Goal: Transaction & Acquisition: Purchase product/service

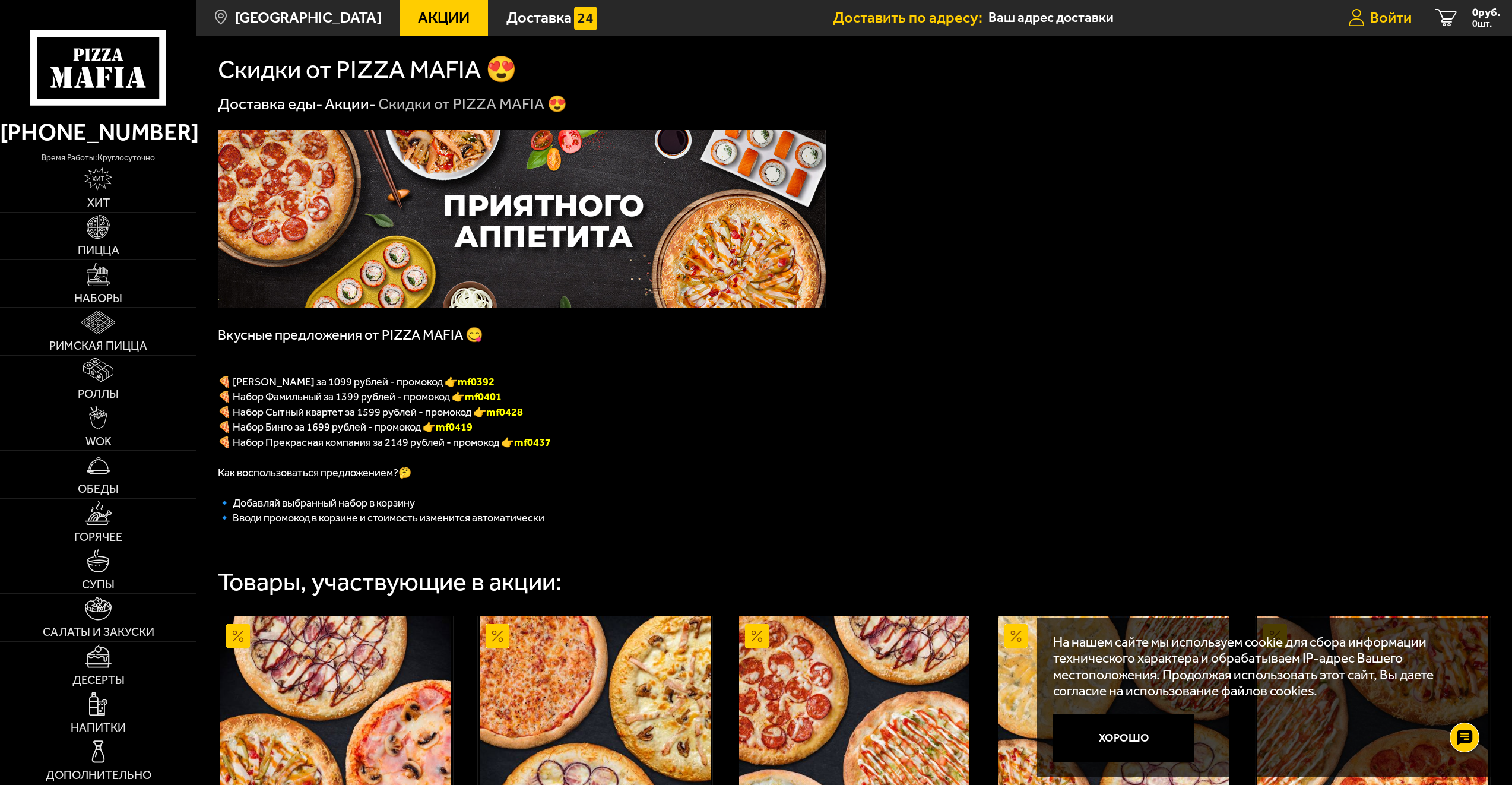
click at [1387, 14] on span "Войти" at bounding box center [1391, 17] width 42 height 15
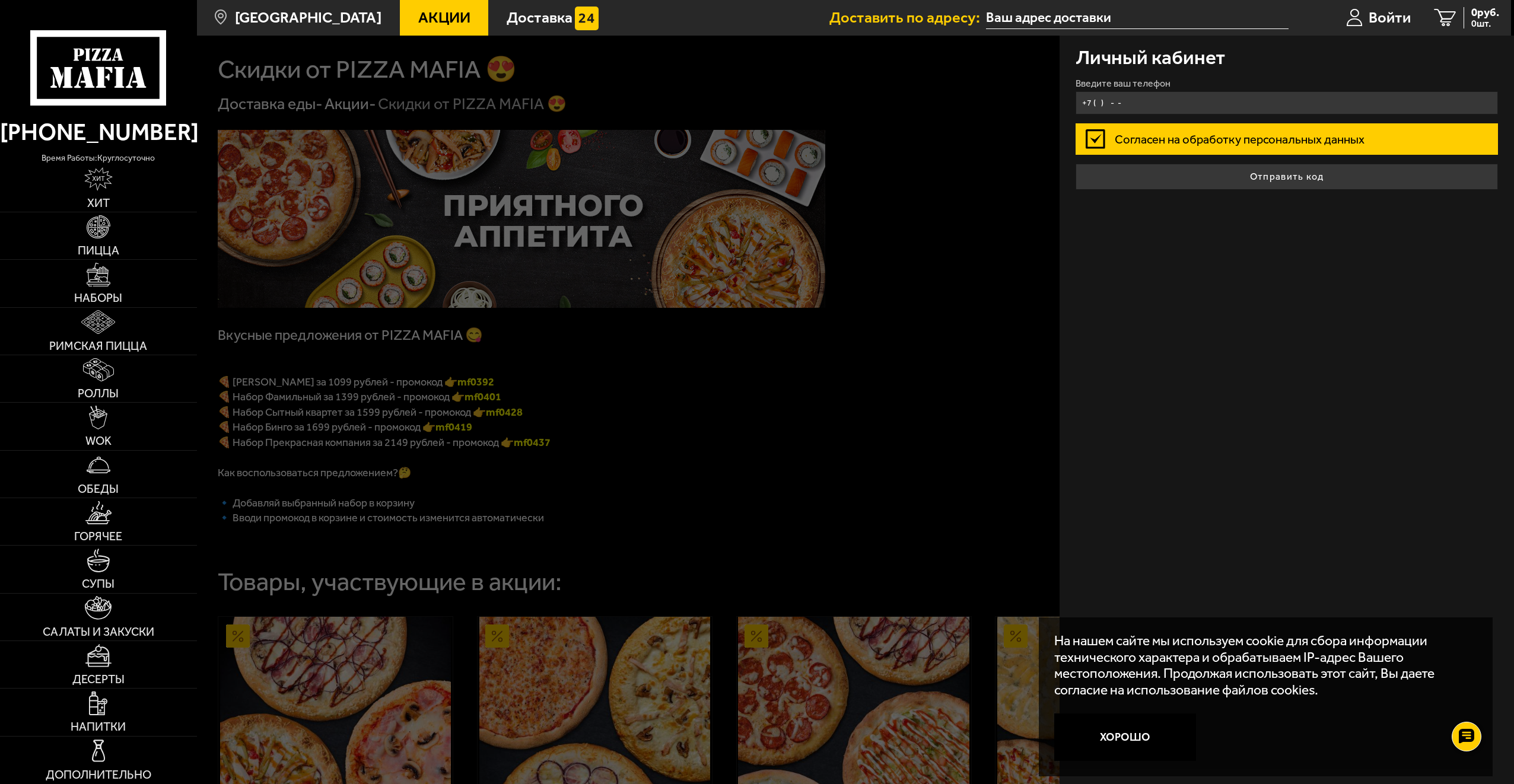
click at [1139, 93] on input "+7 ( ) - -" at bounding box center [1287, 103] width 423 height 23
click at [1099, 99] on input "+7 ( ) - -" at bounding box center [1287, 103] width 423 height 23
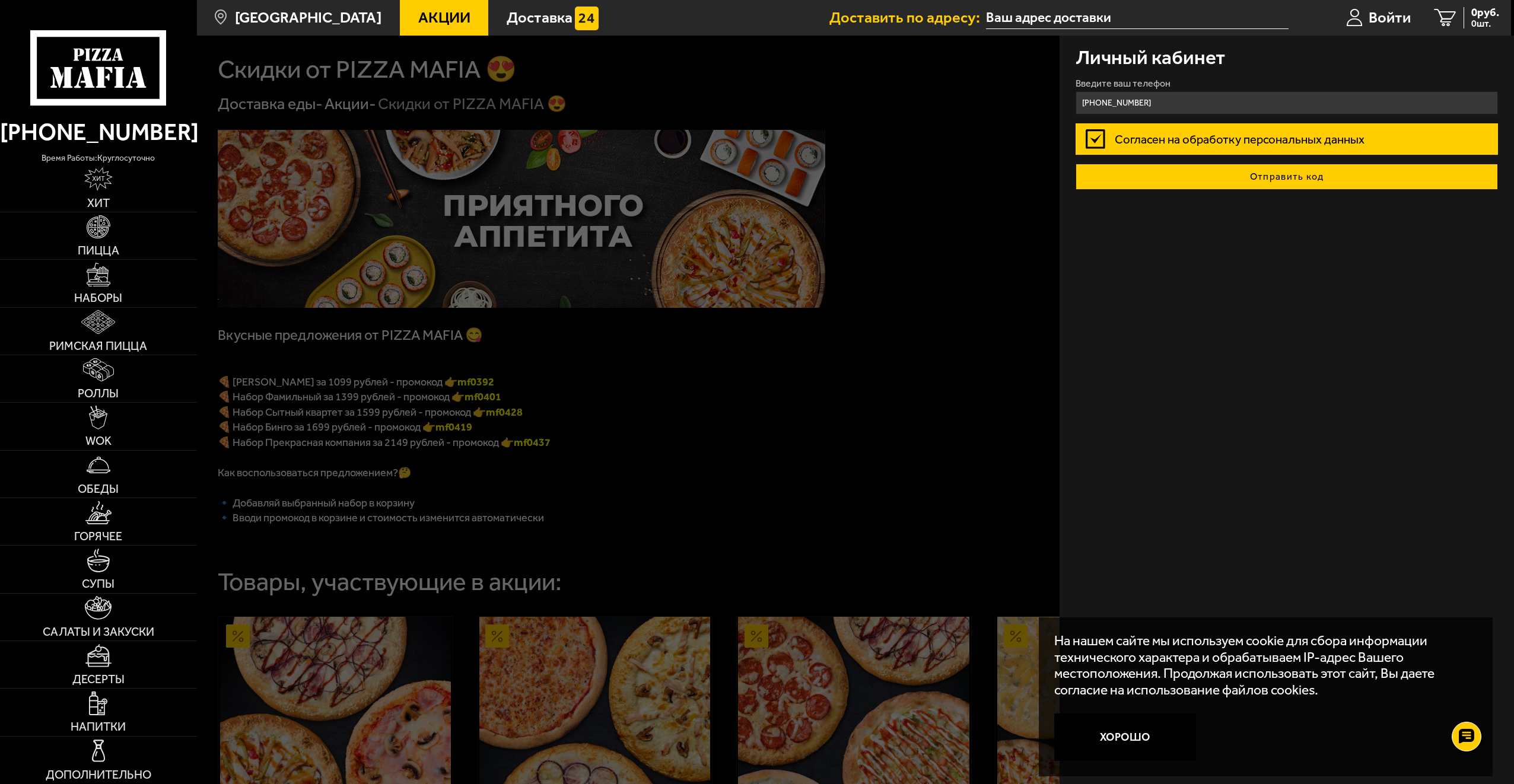
type input "[PHONE_NUMBER]"
click at [1262, 177] on button "Отправить код" at bounding box center [1287, 177] width 423 height 26
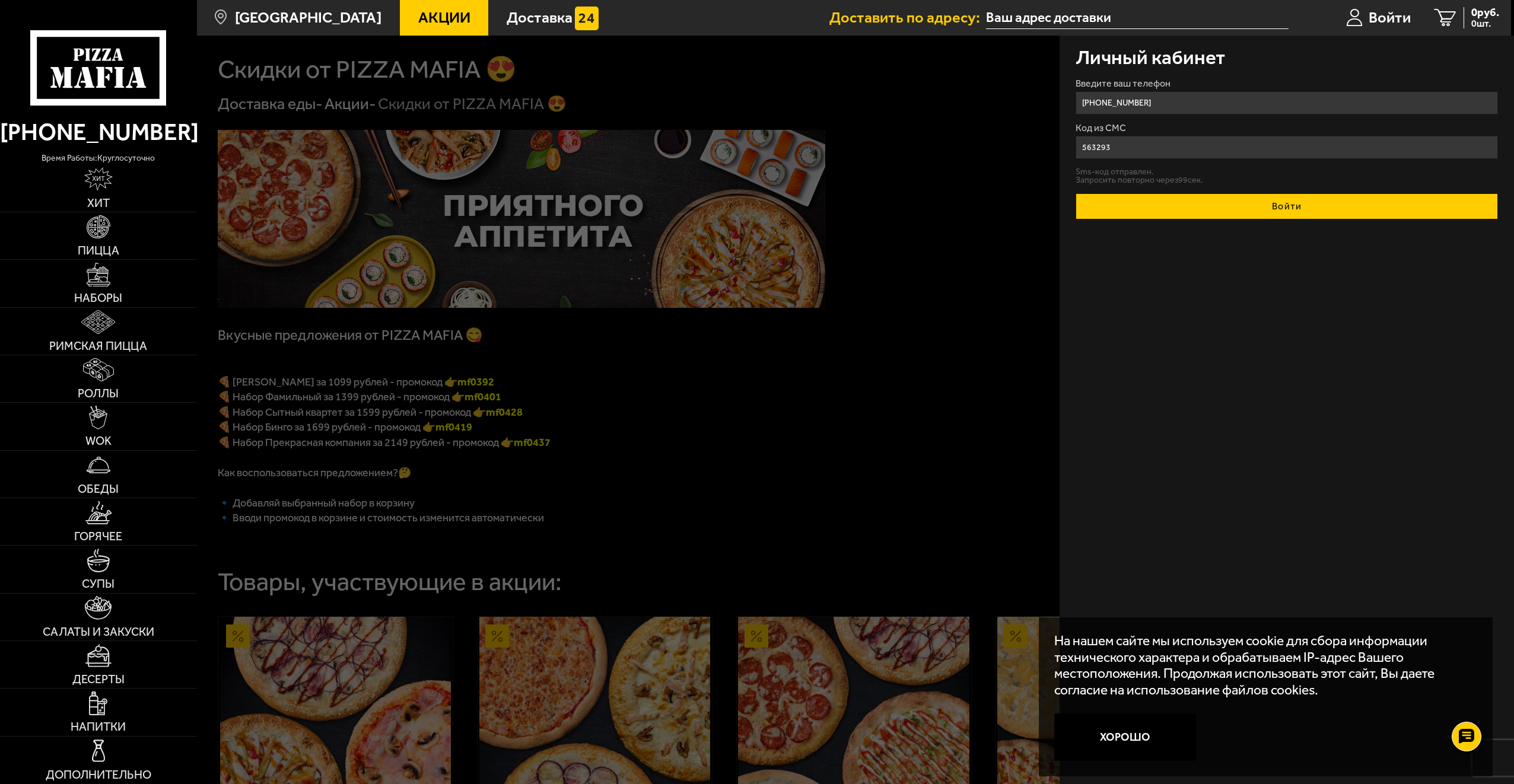
type input "563293"
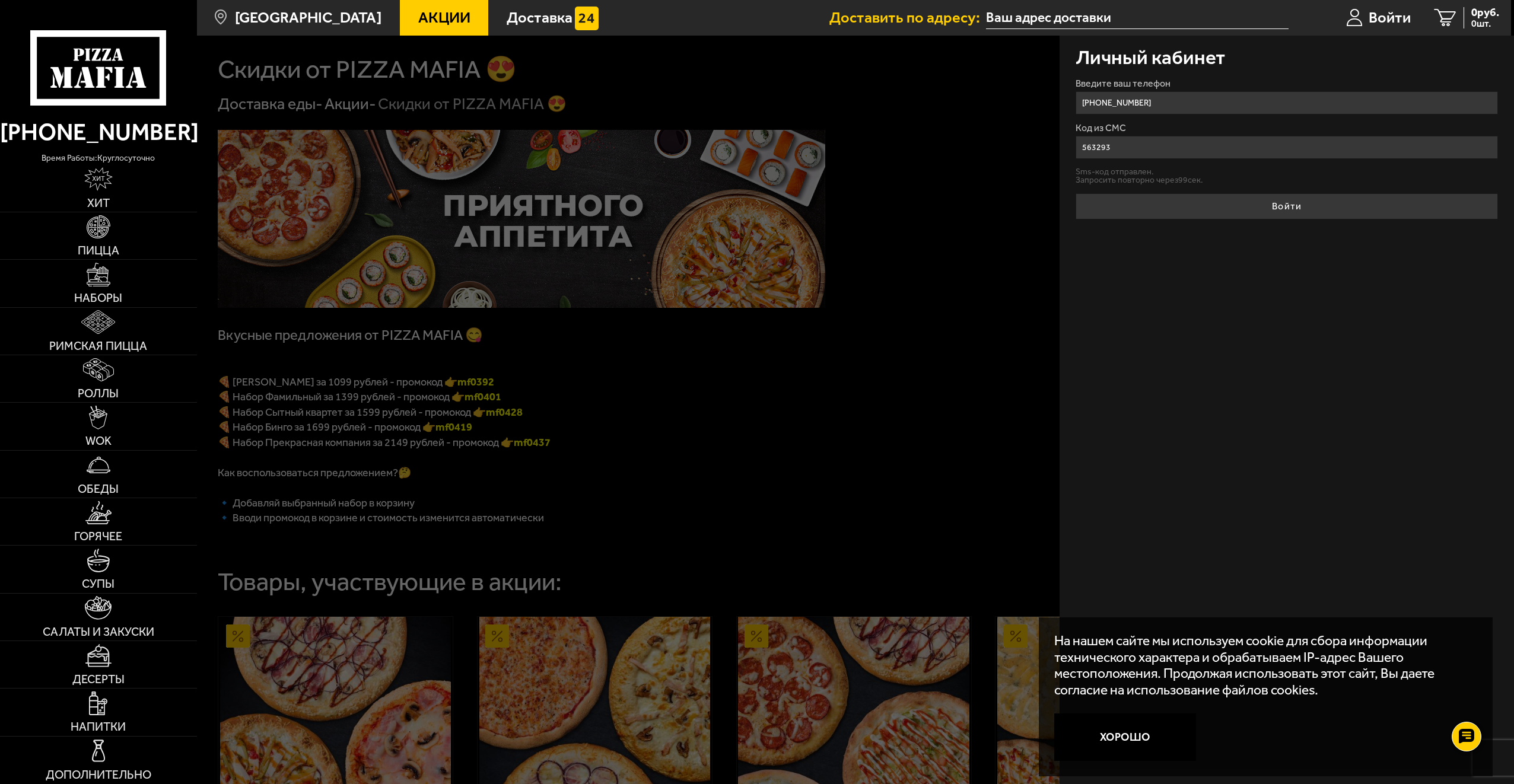
click at [1279, 201] on button "Войти" at bounding box center [1287, 206] width 423 height 26
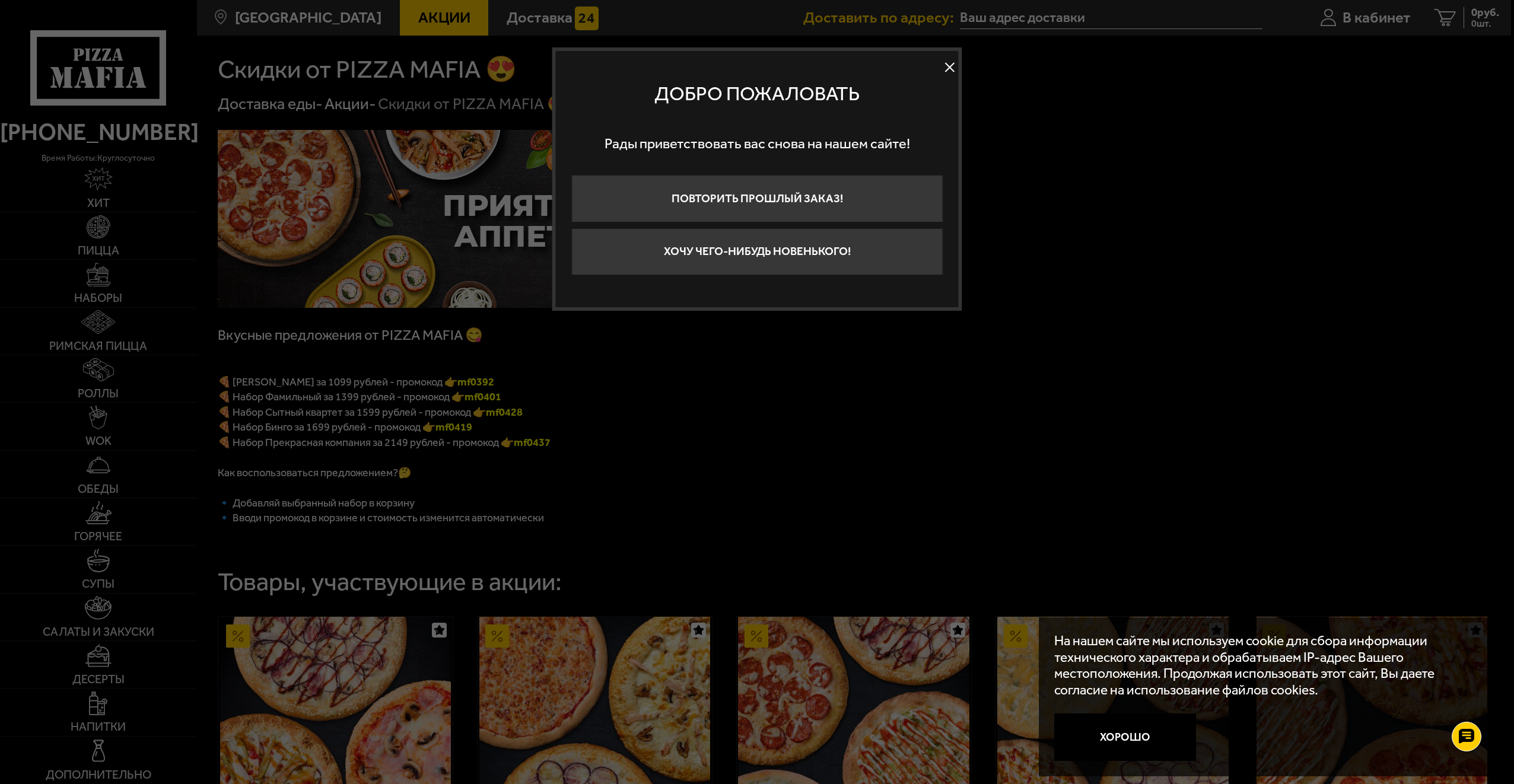
click at [943, 66] on button at bounding box center [950, 67] width 18 height 18
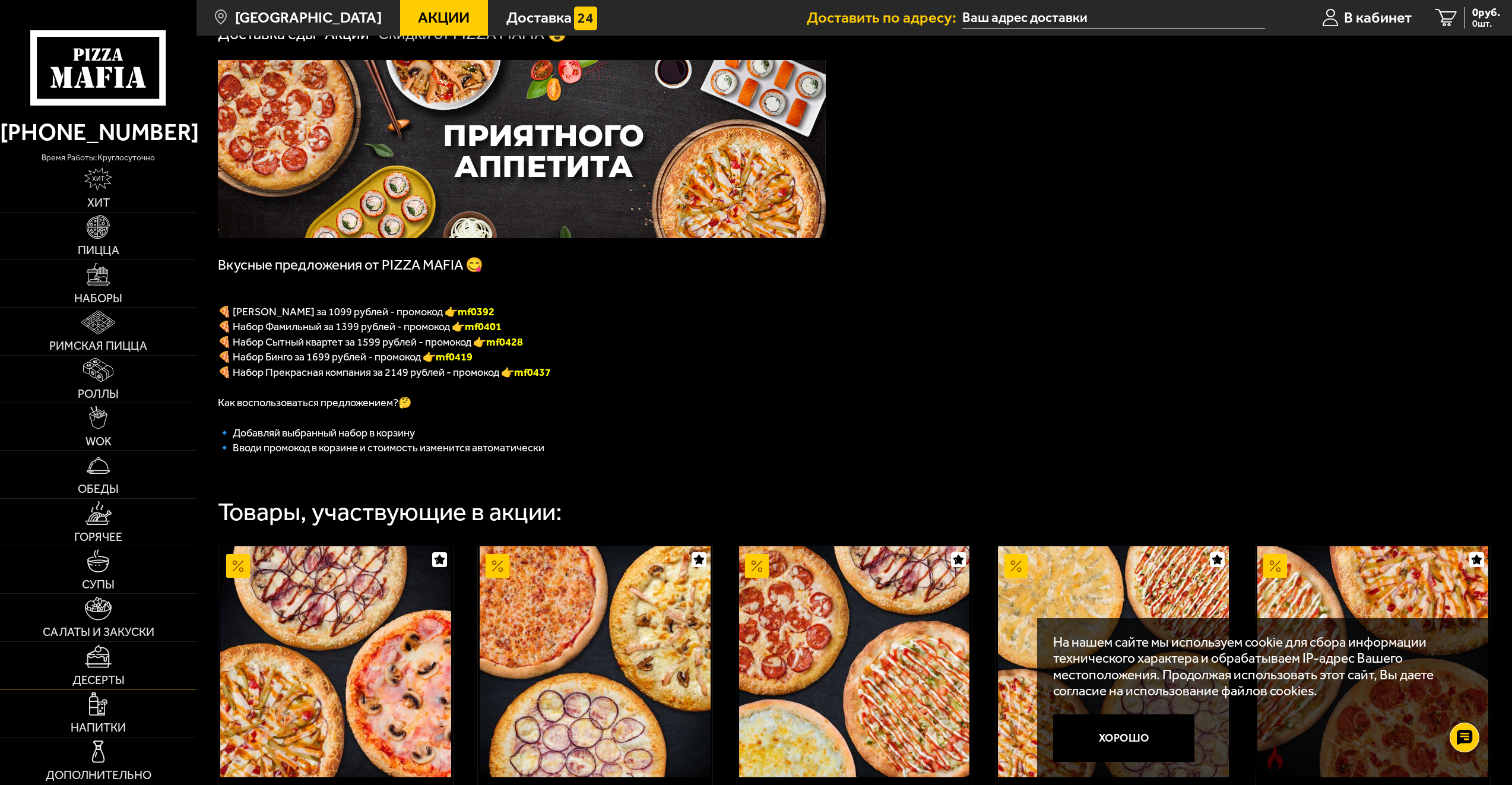
scroll to position [119, 0]
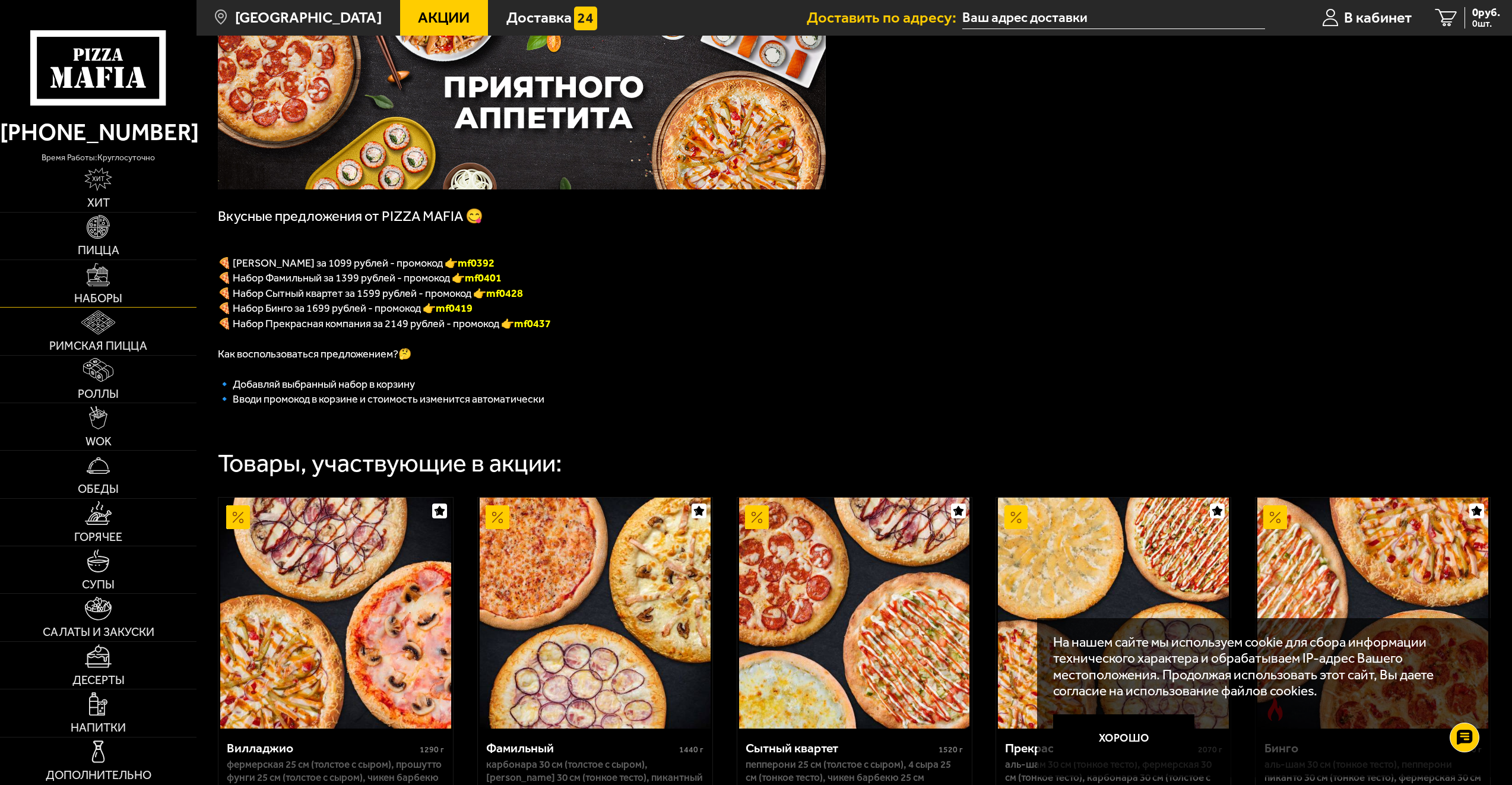
click at [155, 294] on link "Наборы" at bounding box center [98, 284] width 197 height 47
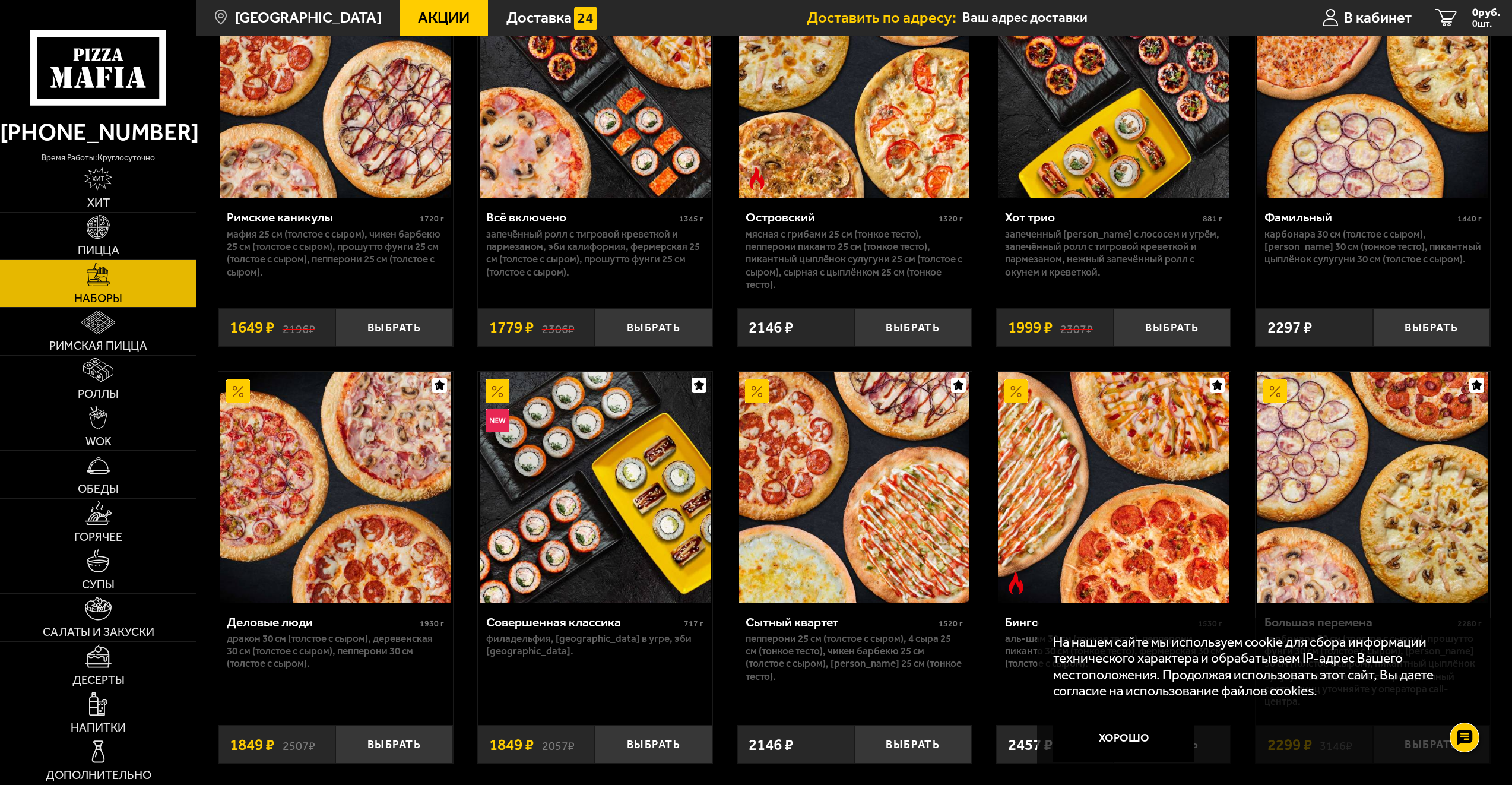
scroll to position [1365, 0]
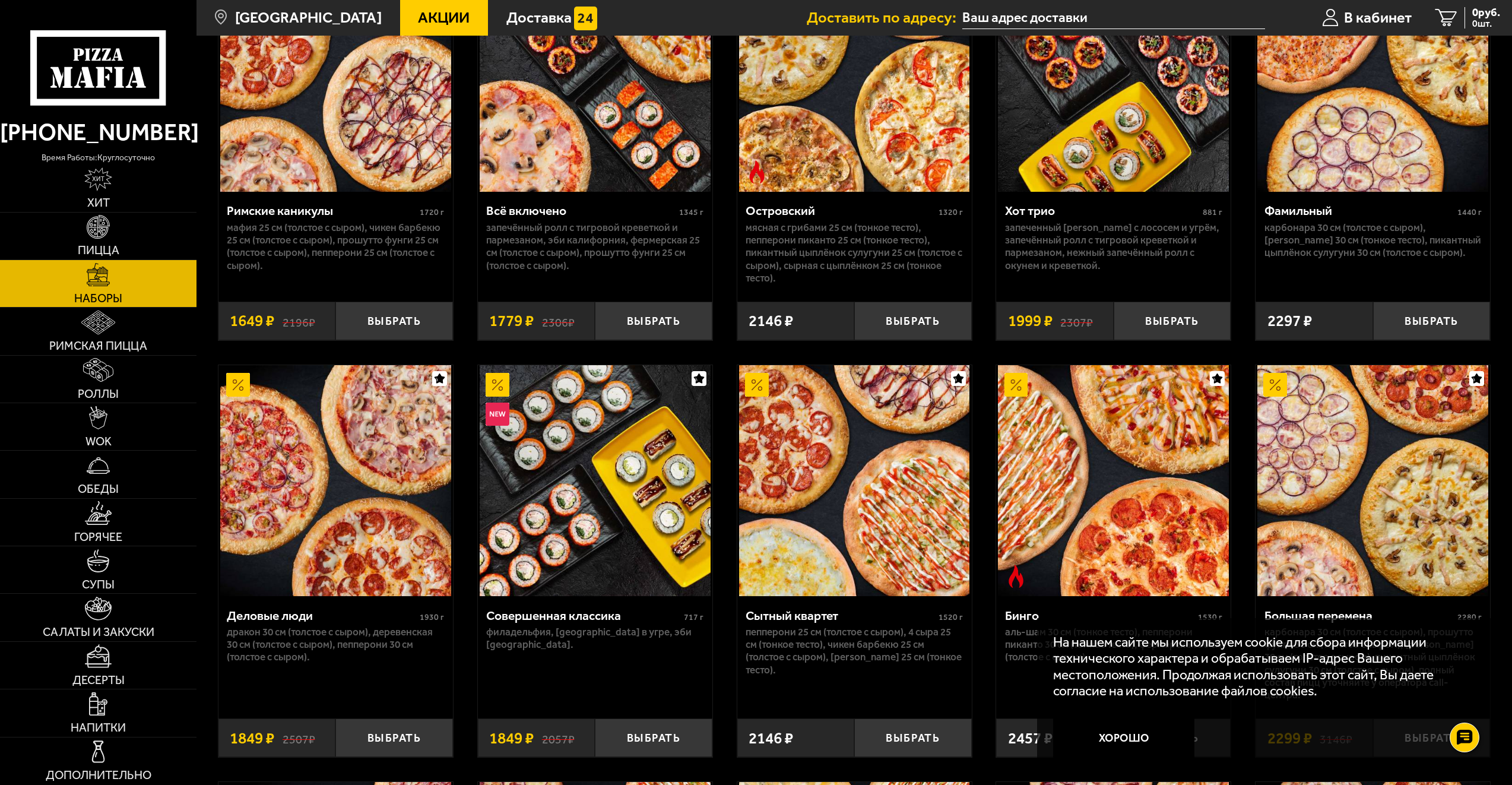
click at [760, 383] on img at bounding box center [757, 384] width 24 height 24
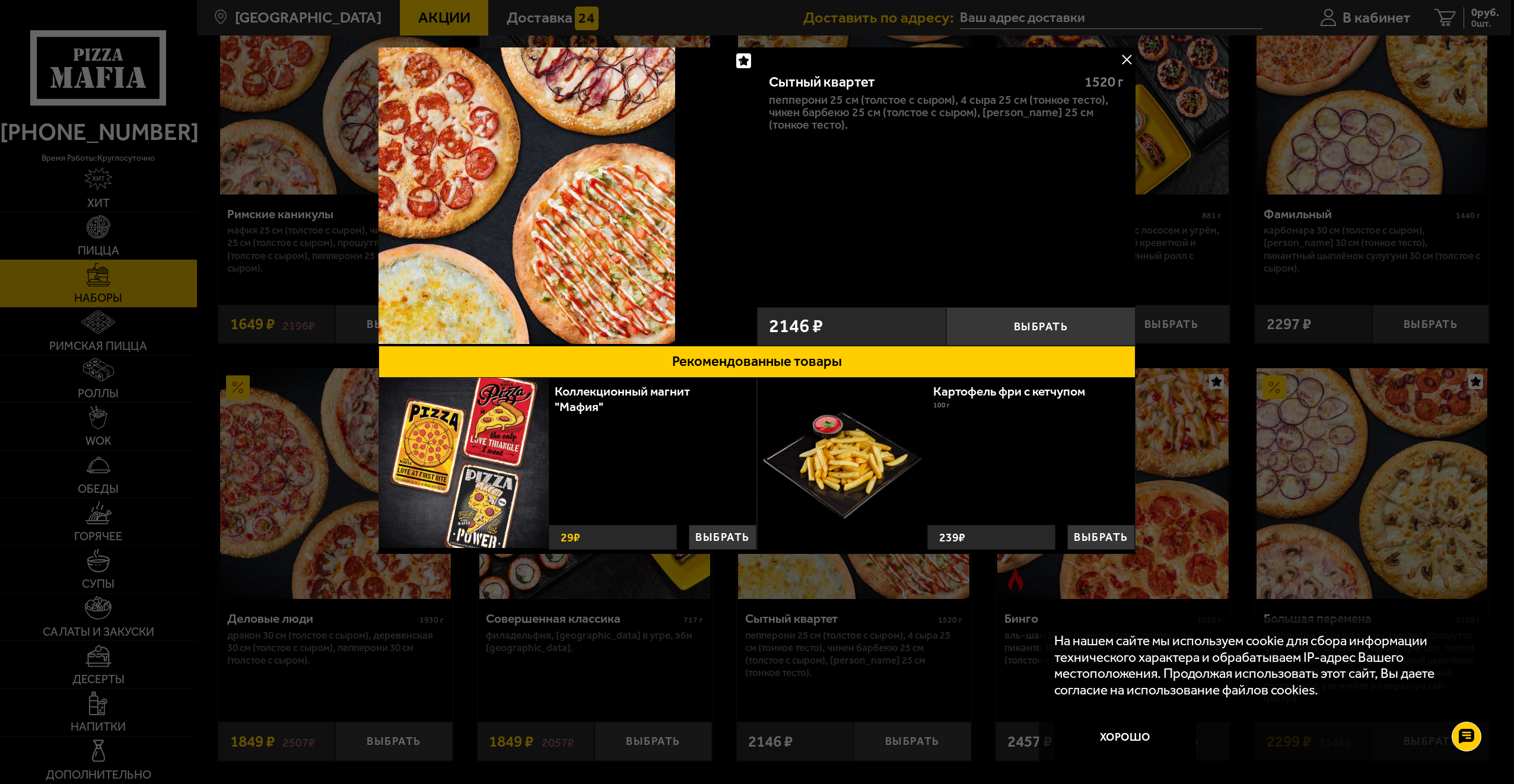
click at [1125, 60] on button at bounding box center [1127, 60] width 18 height 18
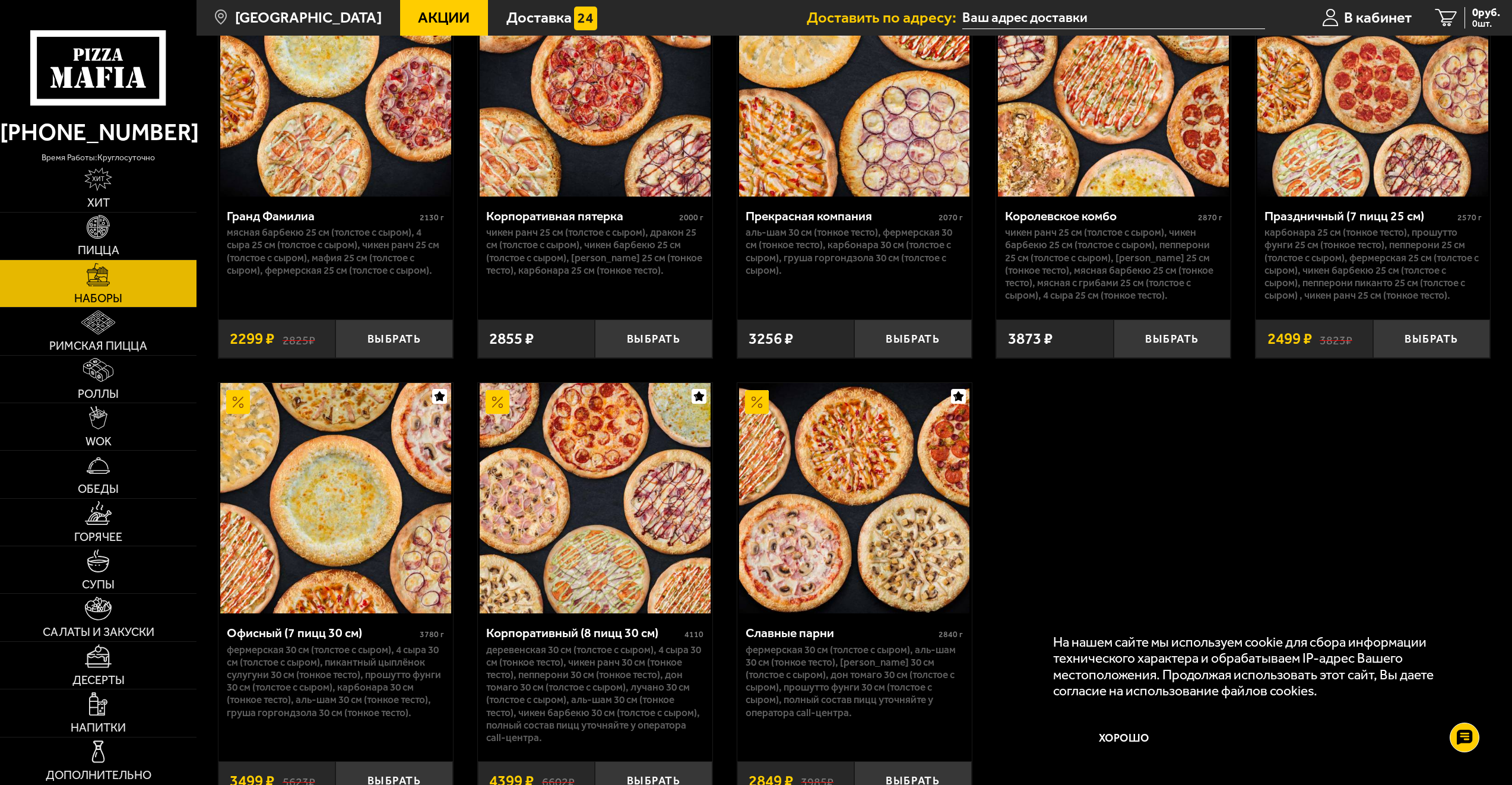
scroll to position [2331, 0]
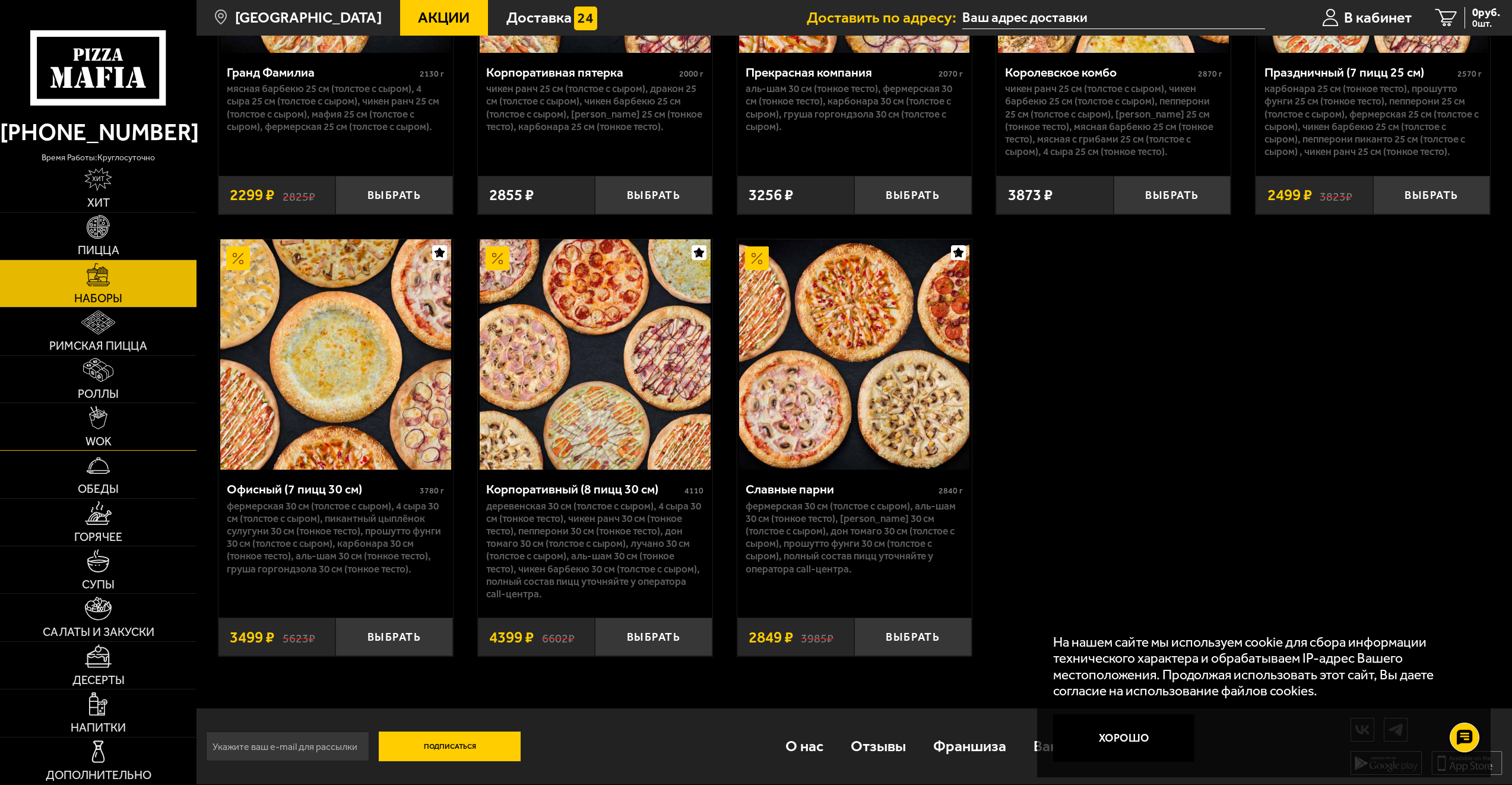
click at [139, 436] on link "WOK" at bounding box center [98, 427] width 197 height 47
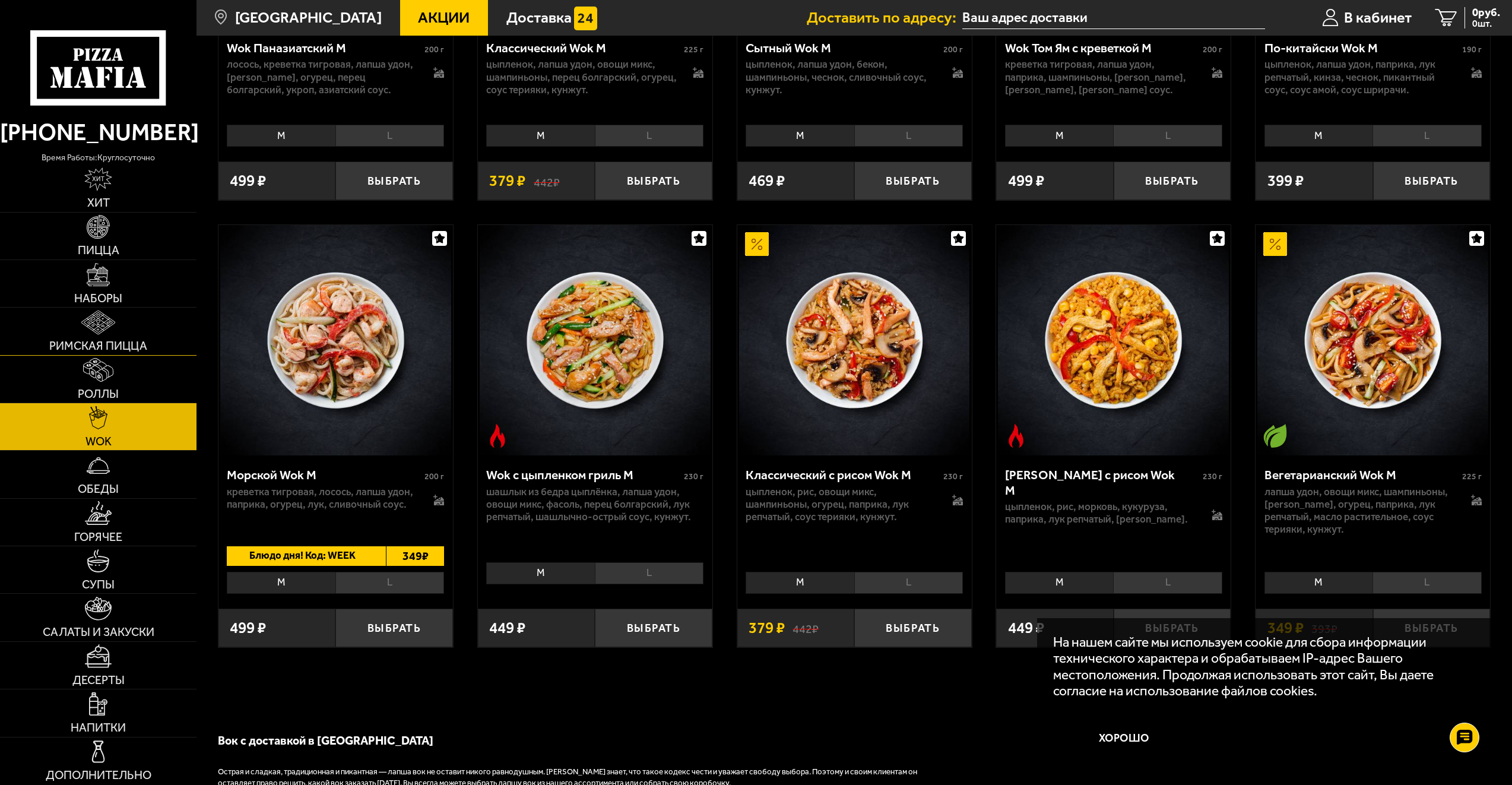
scroll to position [772, 0]
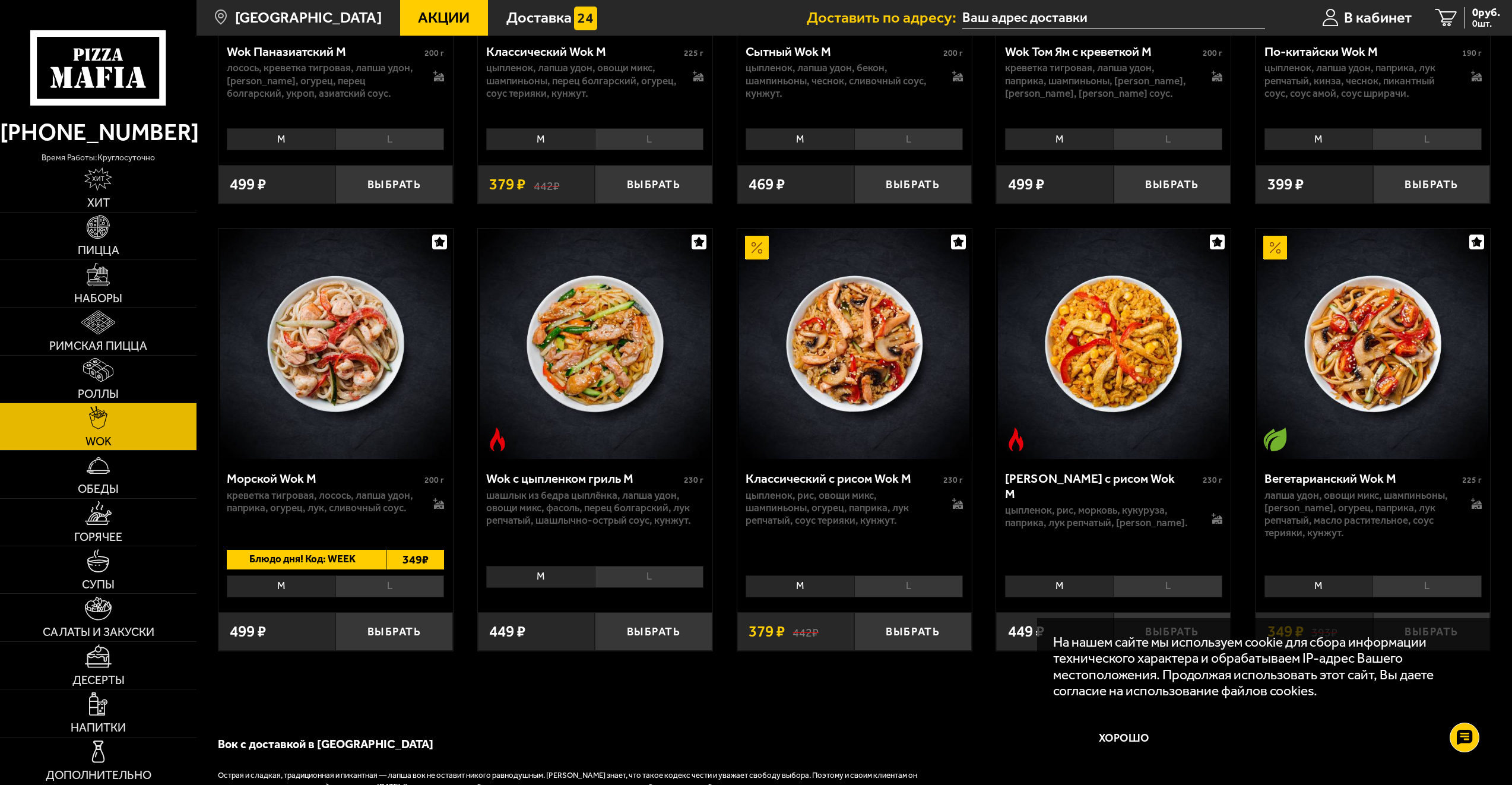
click at [110, 95] on icon at bounding box center [98, 68] width 136 height 75
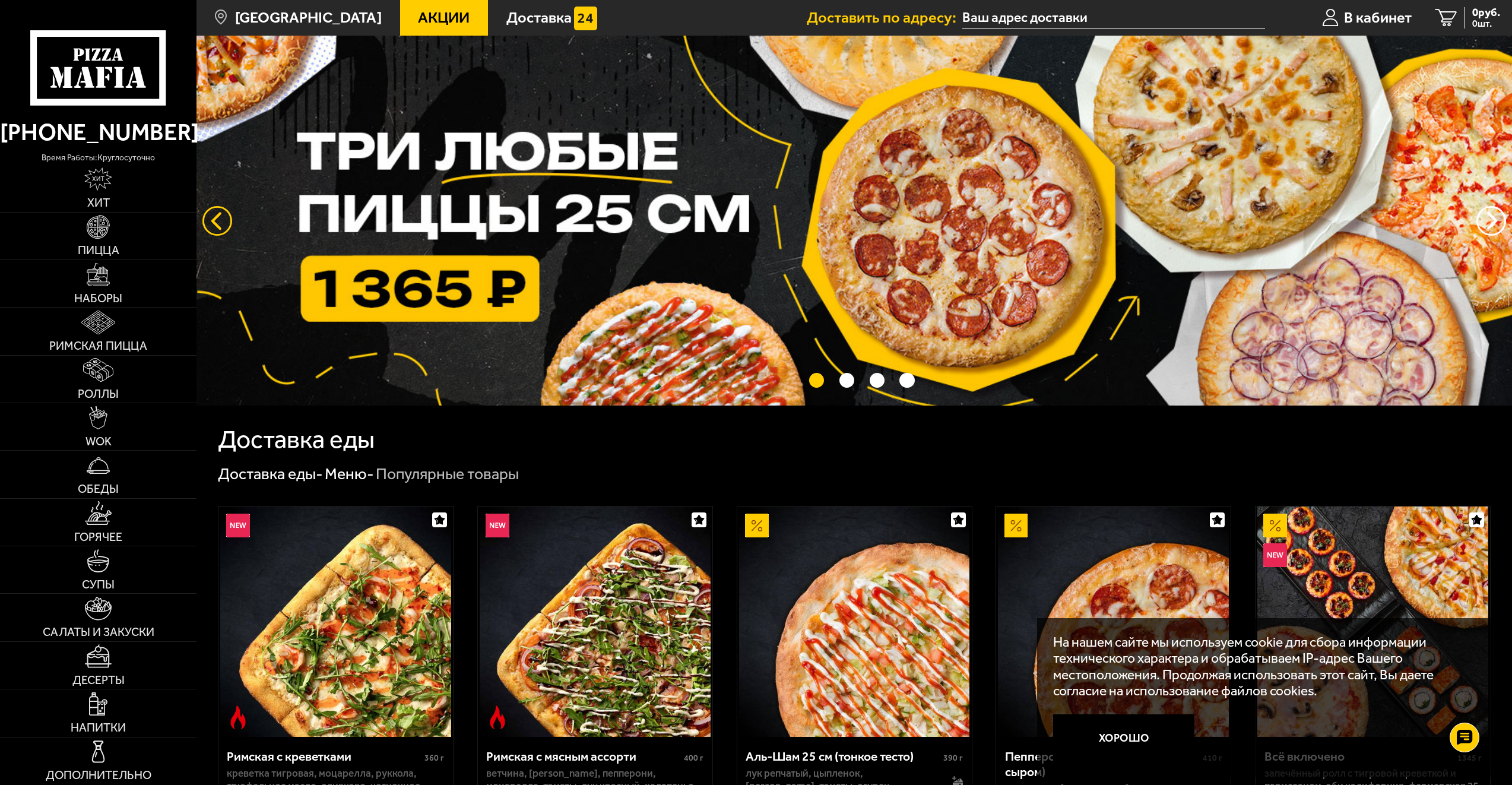
click at [214, 215] on button "следующий" at bounding box center [217, 220] width 30 height 30
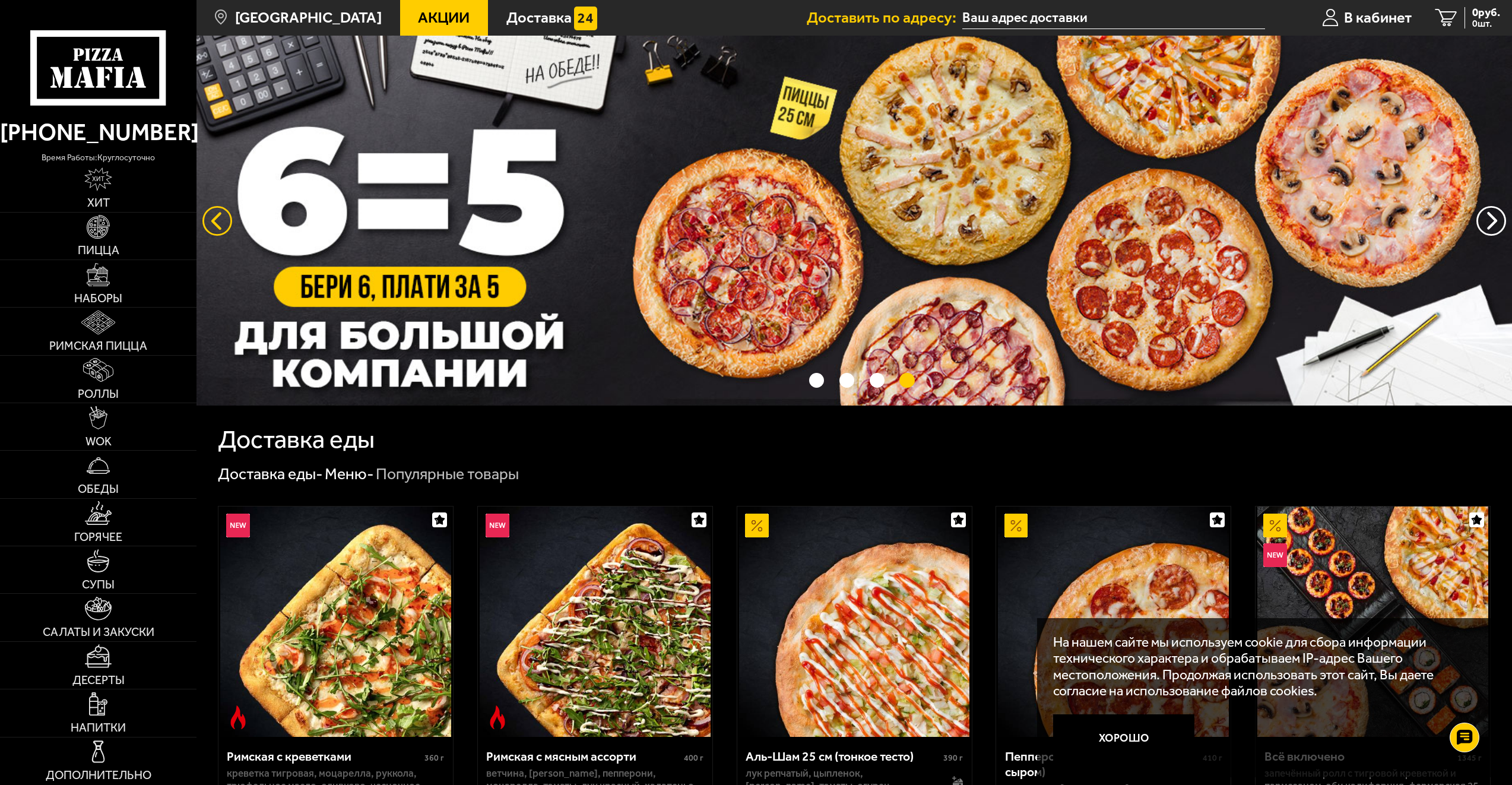
click at [214, 215] on button "следующий" at bounding box center [217, 220] width 30 height 30
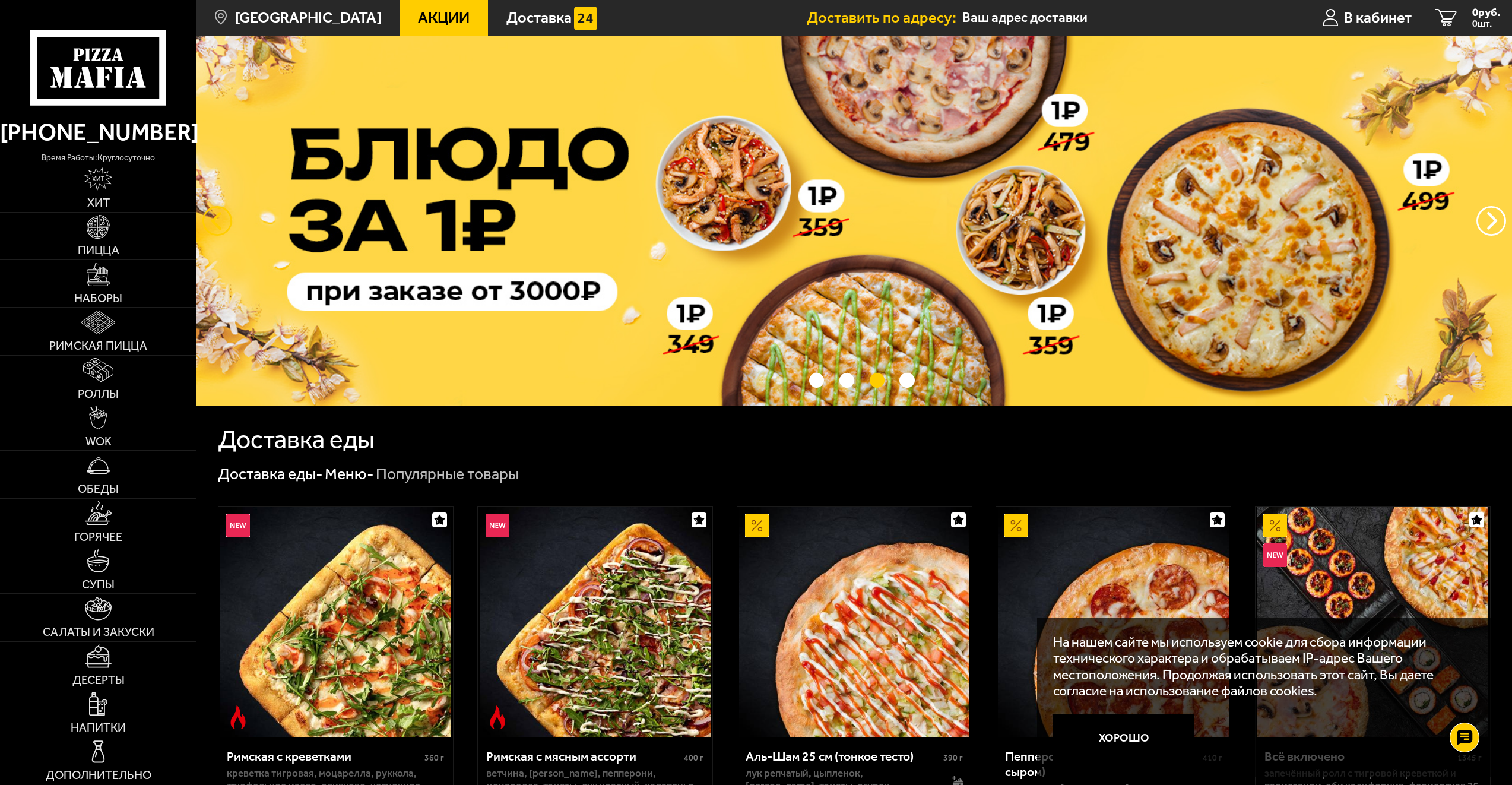
click at [222, 222] on button "следующий" at bounding box center [217, 220] width 30 height 30
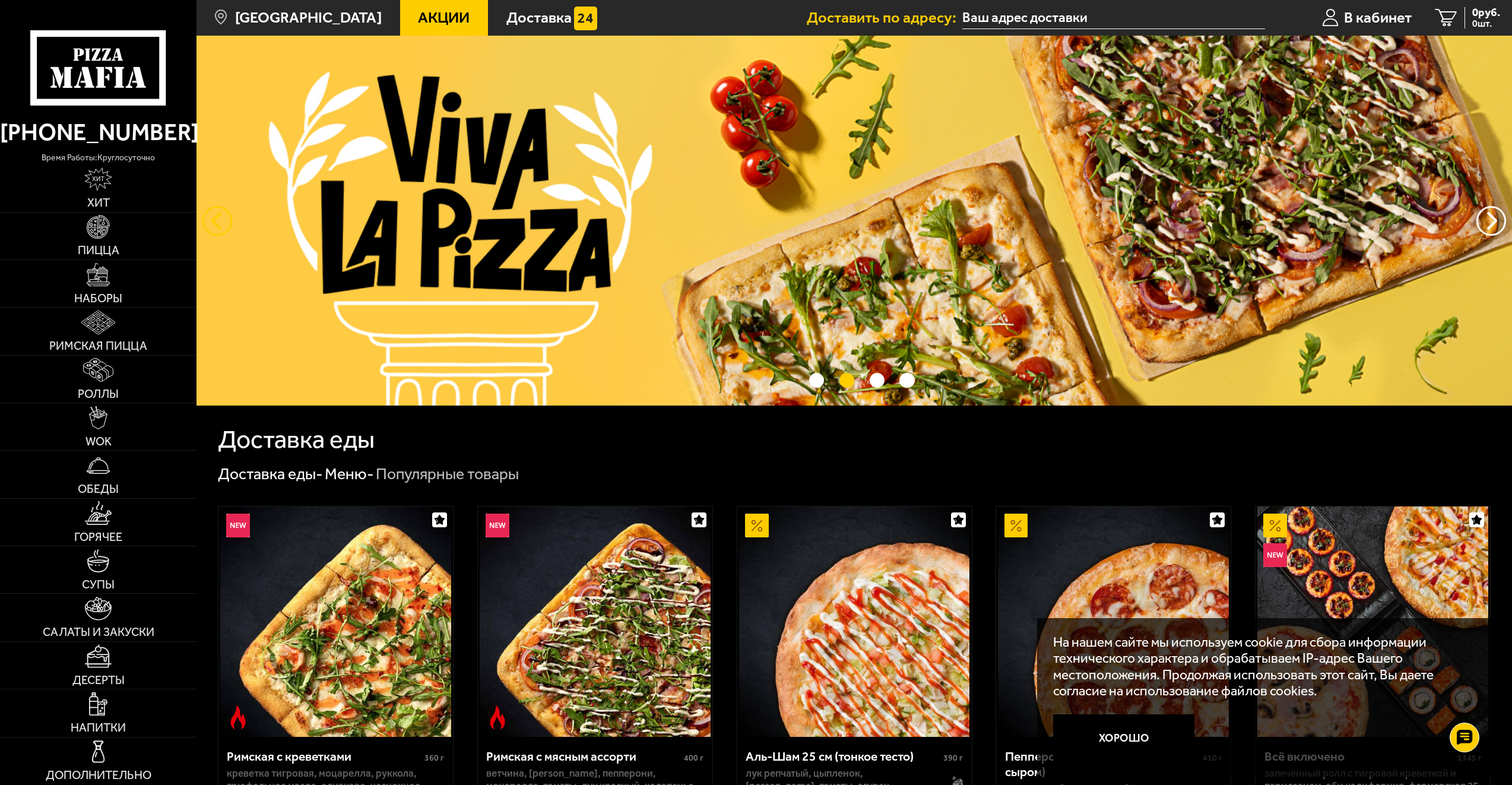
click at [222, 222] on button "следующий" at bounding box center [217, 220] width 30 height 30
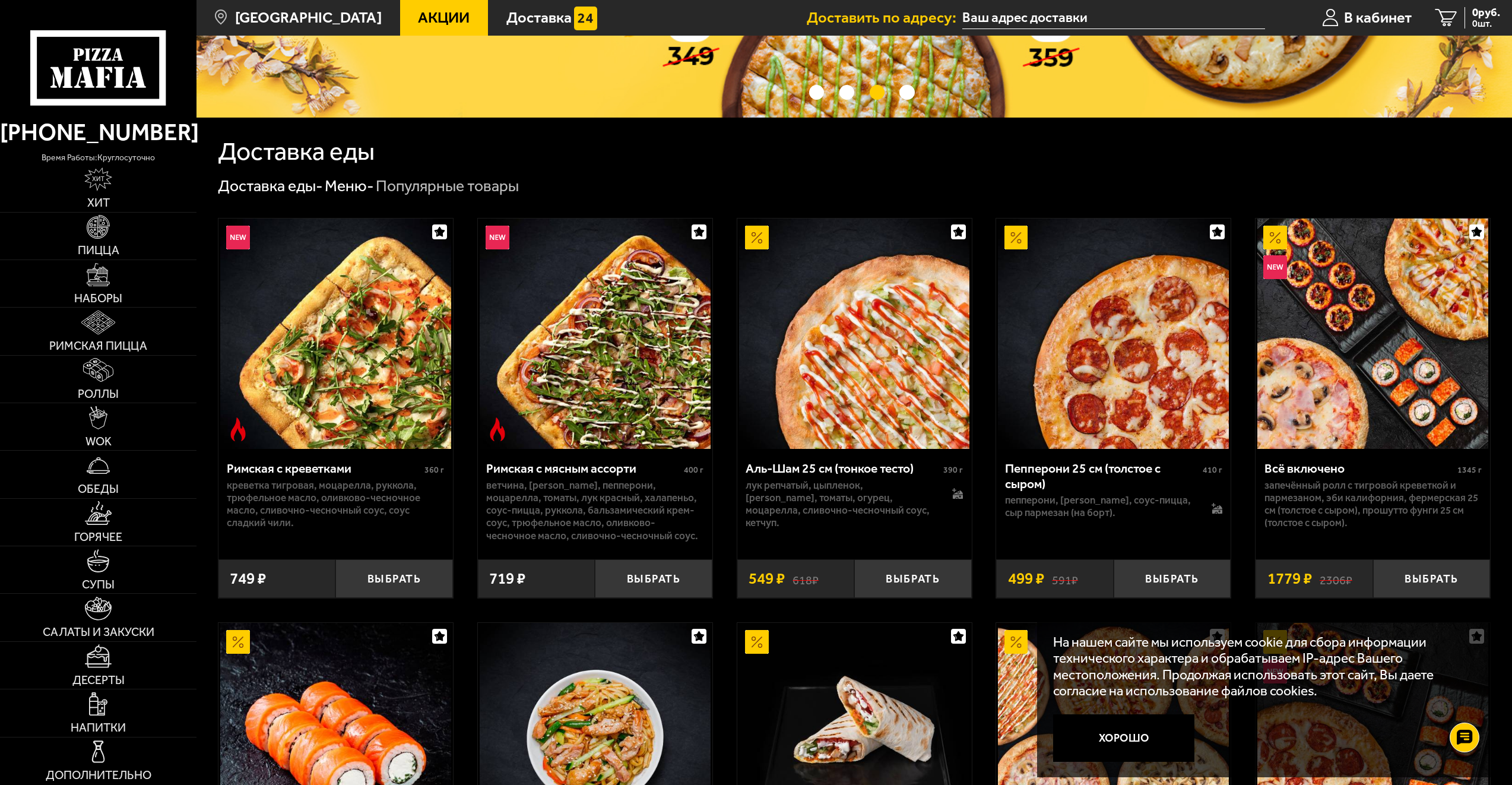
scroll to position [297, 0]
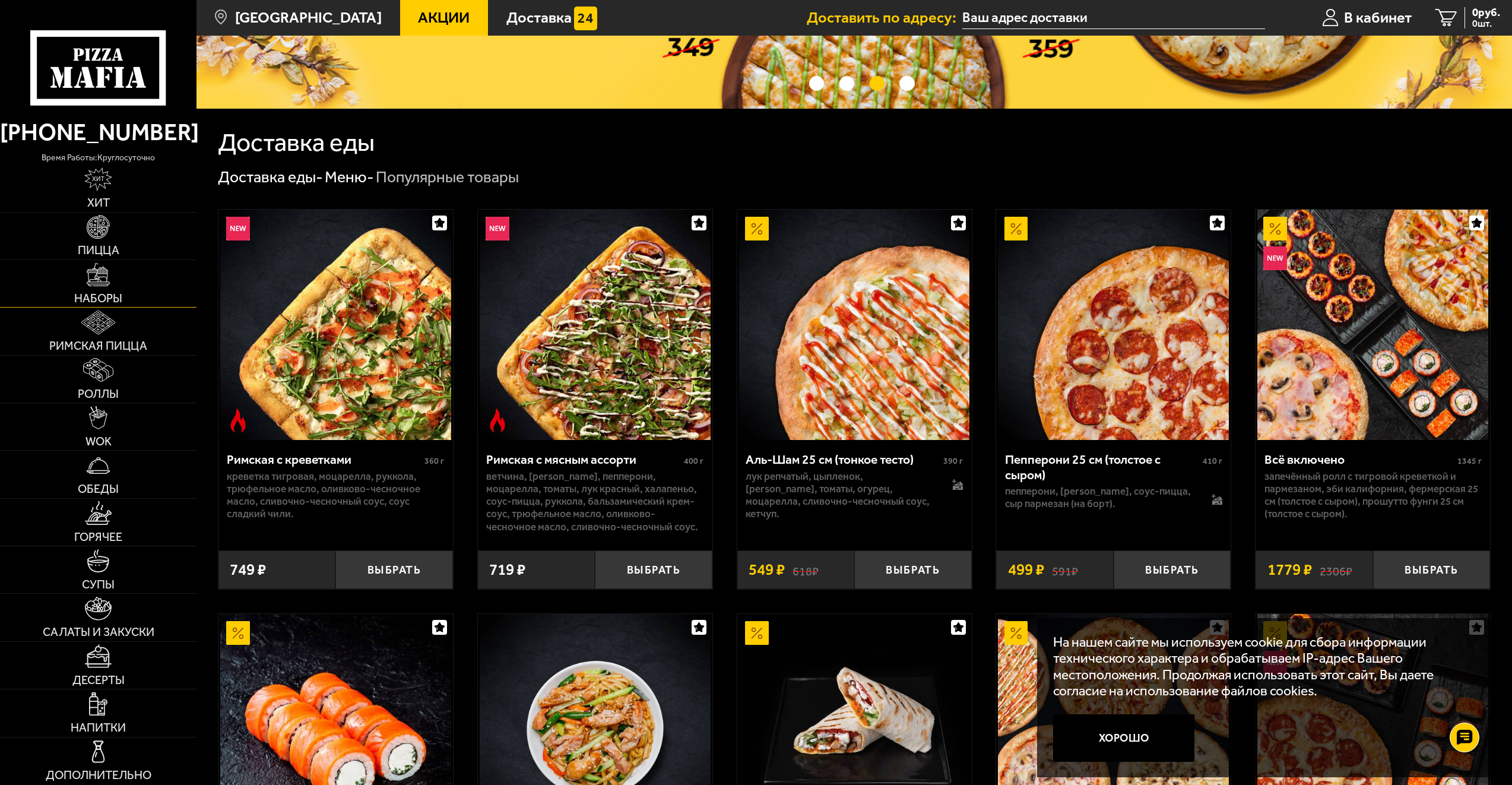
click at [138, 290] on link "Наборы" at bounding box center [98, 284] width 197 height 47
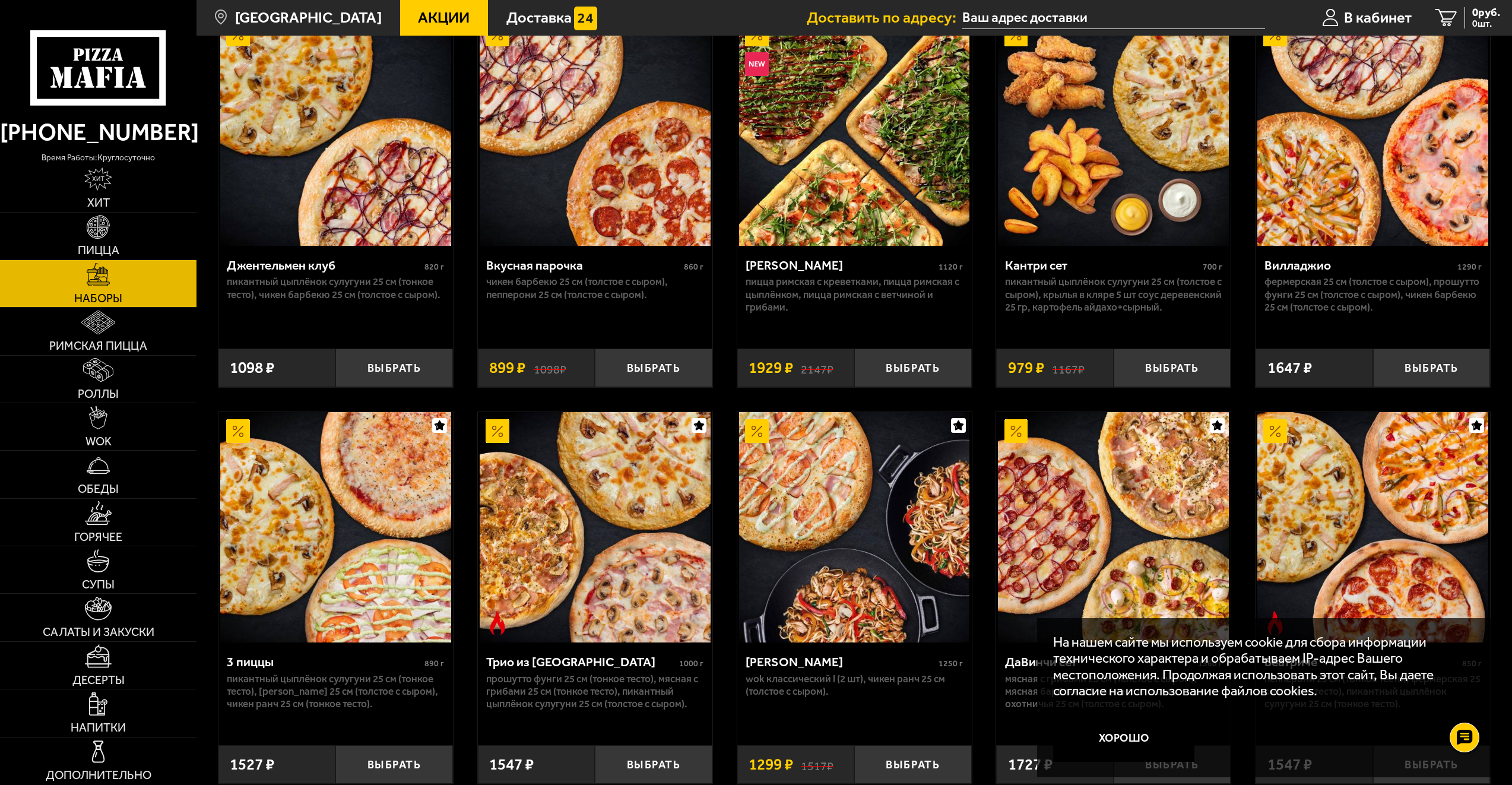
scroll to position [178, 0]
